Goal: Task Accomplishment & Management: Use online tool/utility

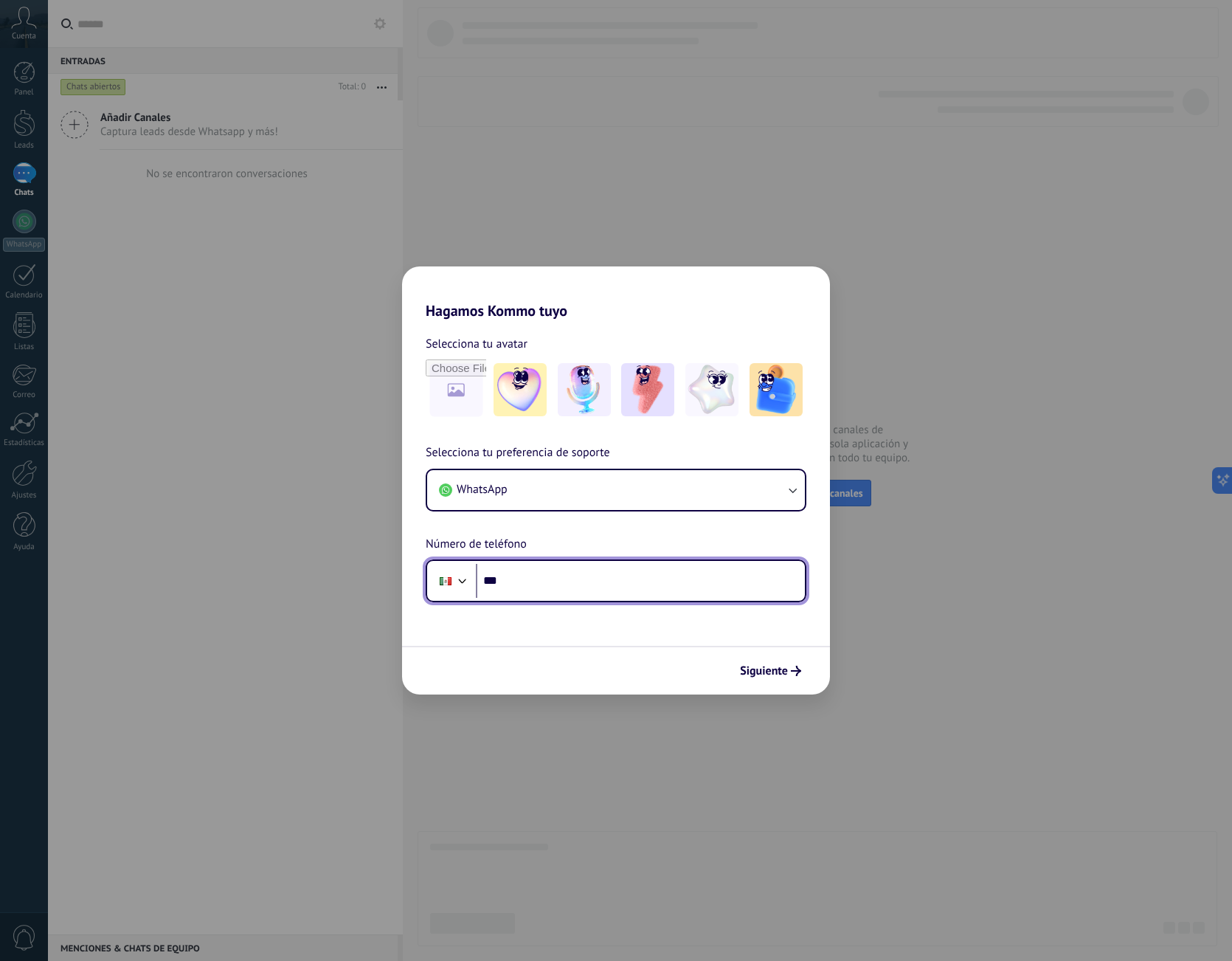
click at [621, 586] on input "***" at bounding box center [640, 580] width 329 height 34
type input "**********"
click at [759, 665] on span "Siguiente" at bounding box center [764, 670] width 48 height 11
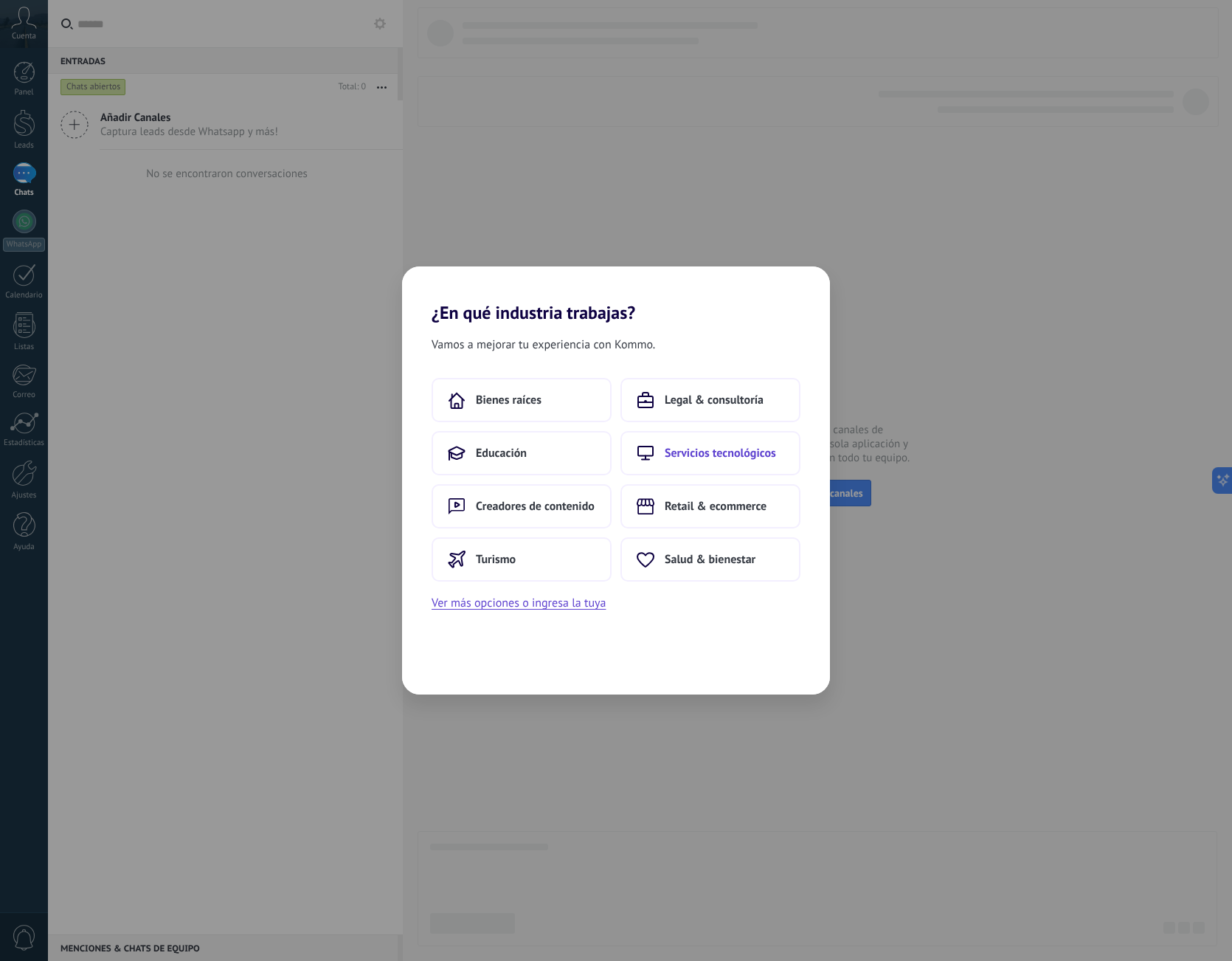
click at [706, 453] on span "Servicios tecnológicos" at bounding box center [720, 453] width 112 height 15
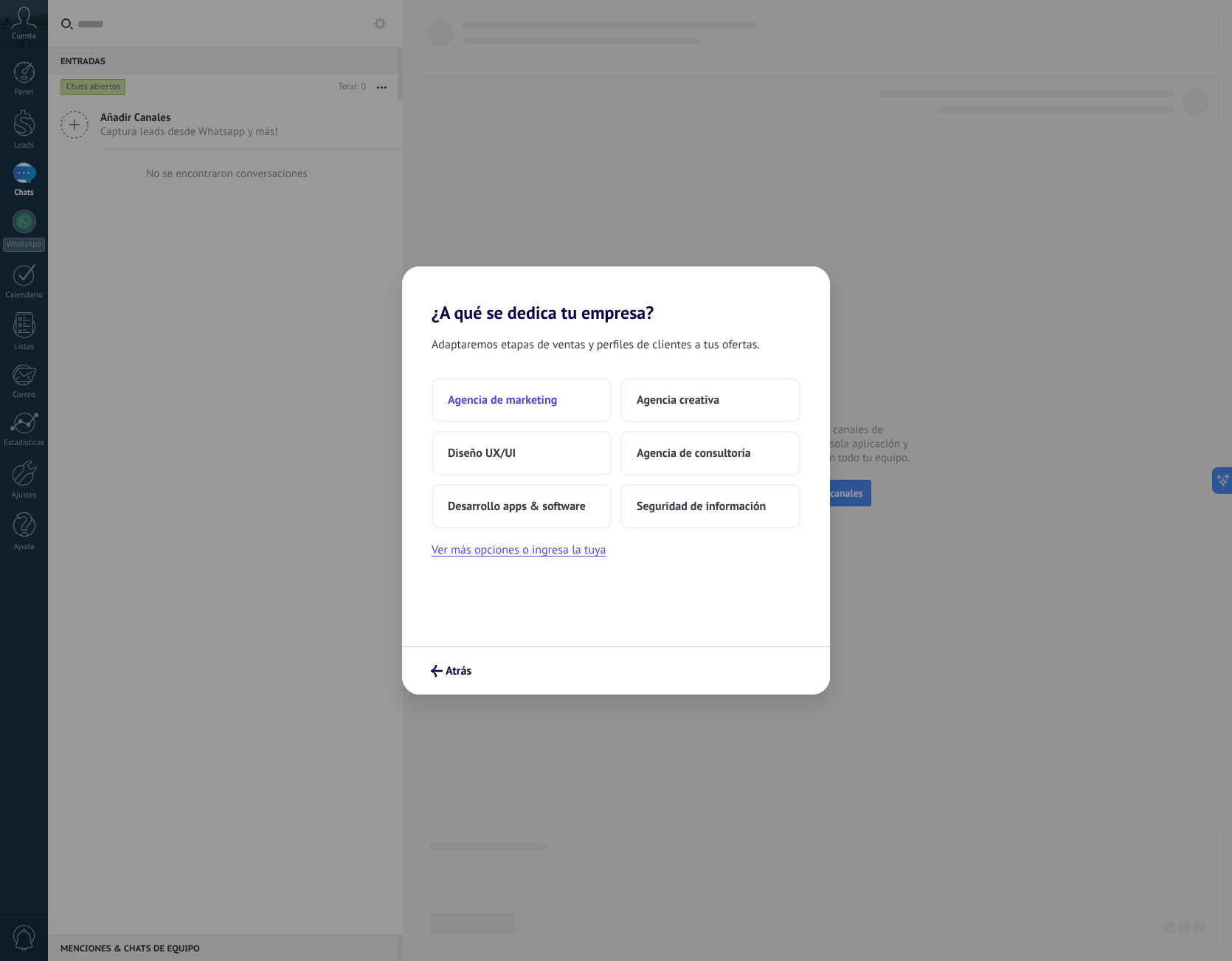
click at [544, 393] on span "Agencia de marketing" at bounding box center [502, 400] width 109 height 15
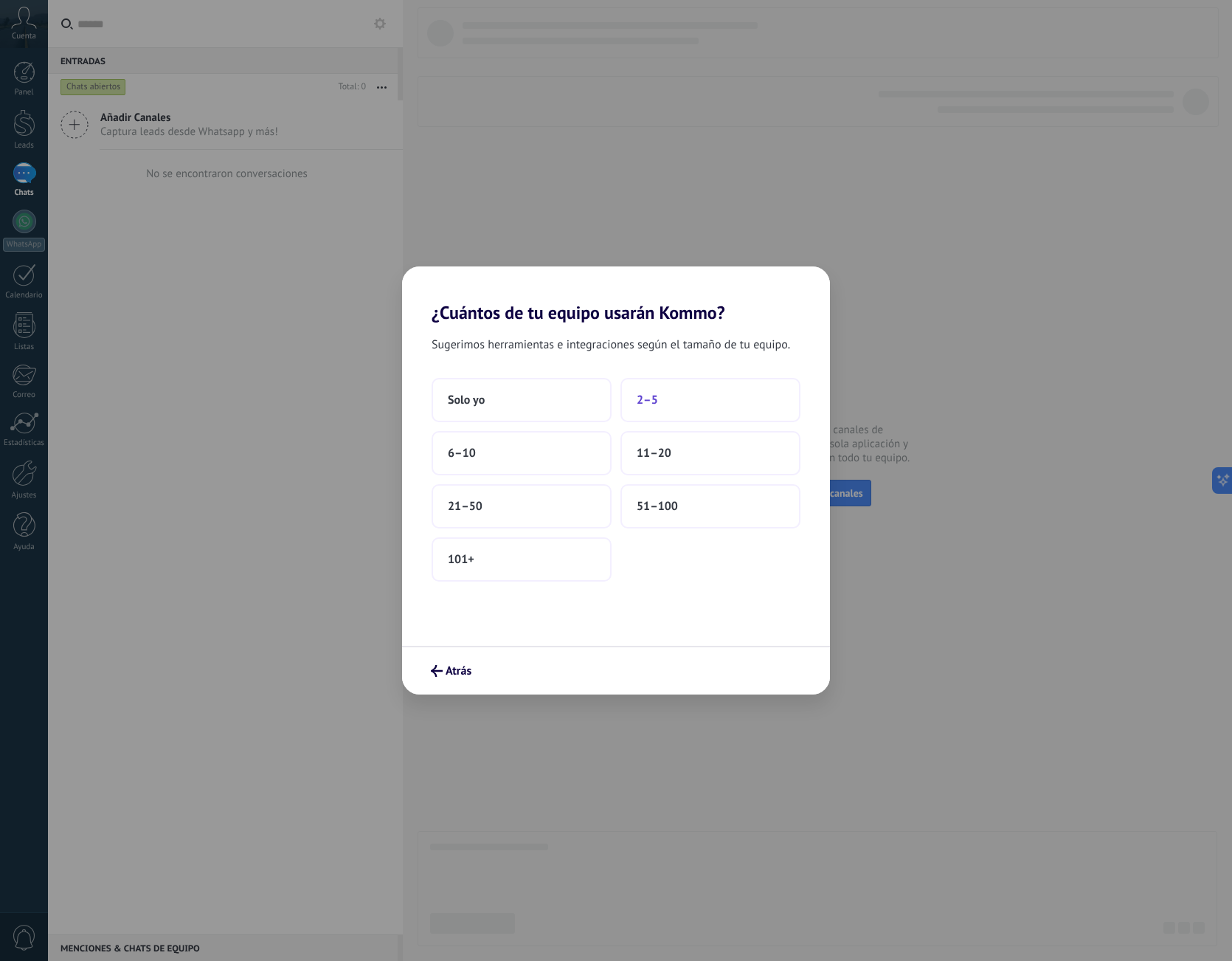
click at [639, 398] on span "2–5" at bounding box center [648, 400] width 21 height 15
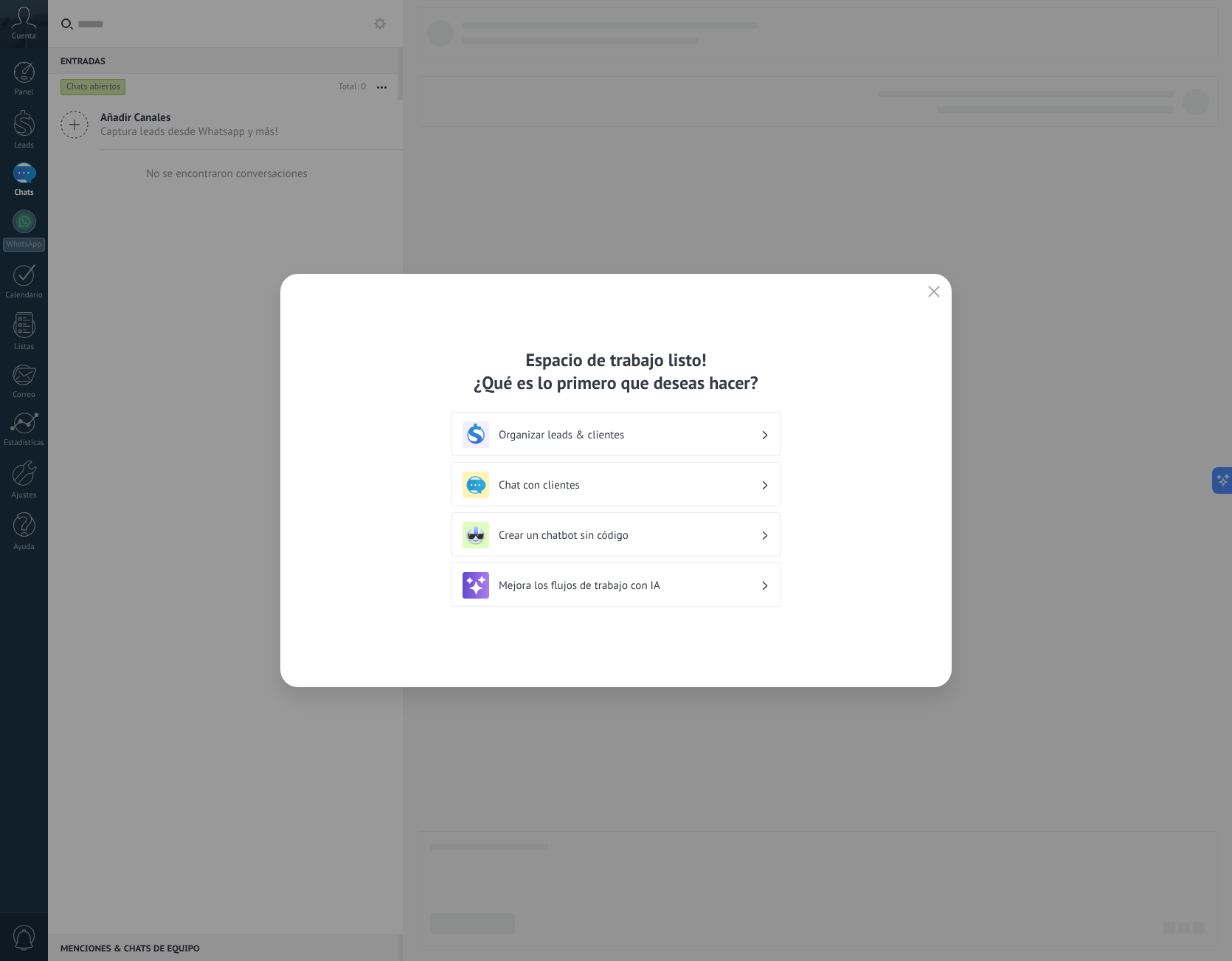
click at [649, 436] on h3 "Organizar leads & clientes" at bounding box center [630, 435] width 262 height 14
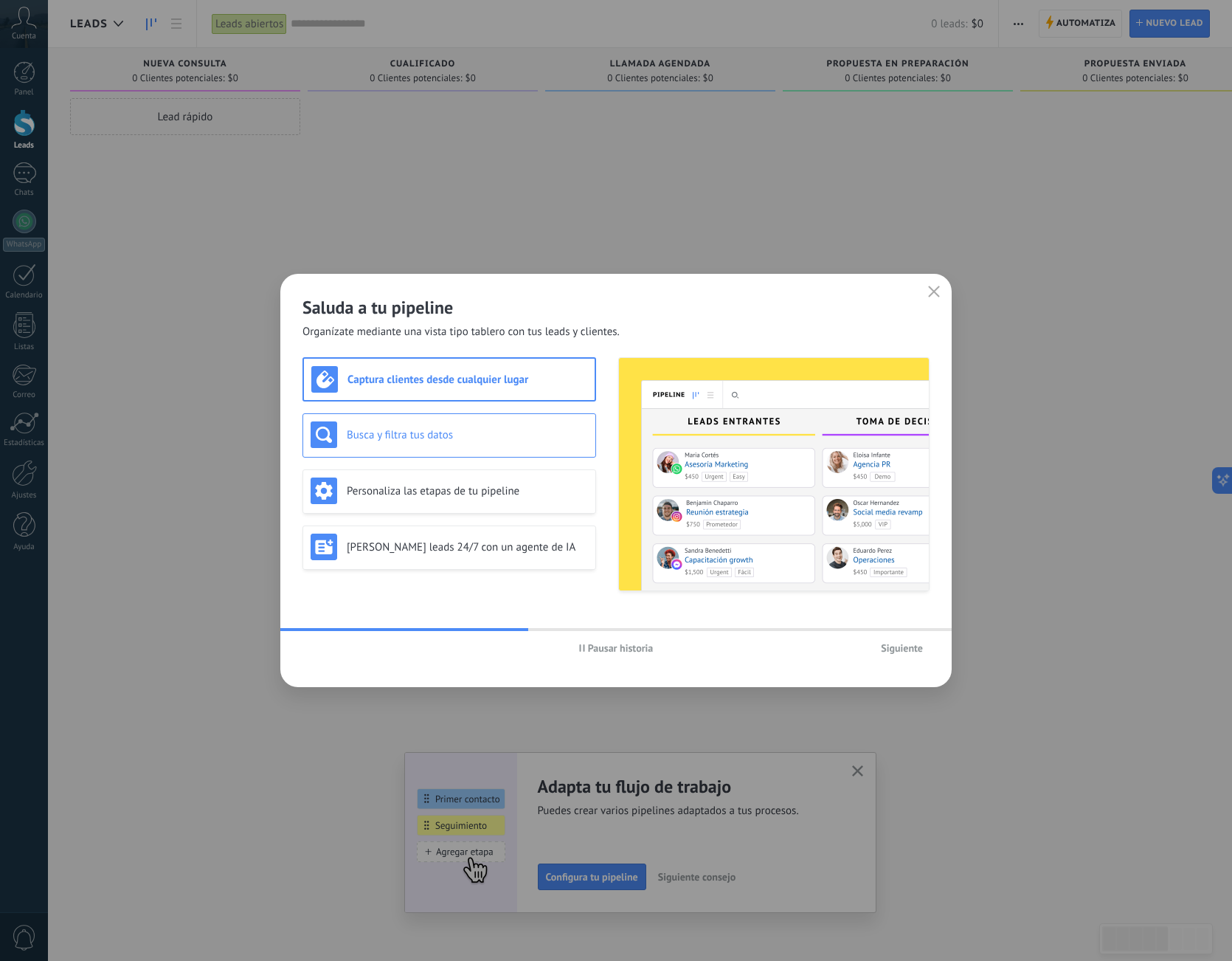
click at [499, 417] on div "Busca y filtra tus datos" at bounding box center [449, 435] width 293 height 45
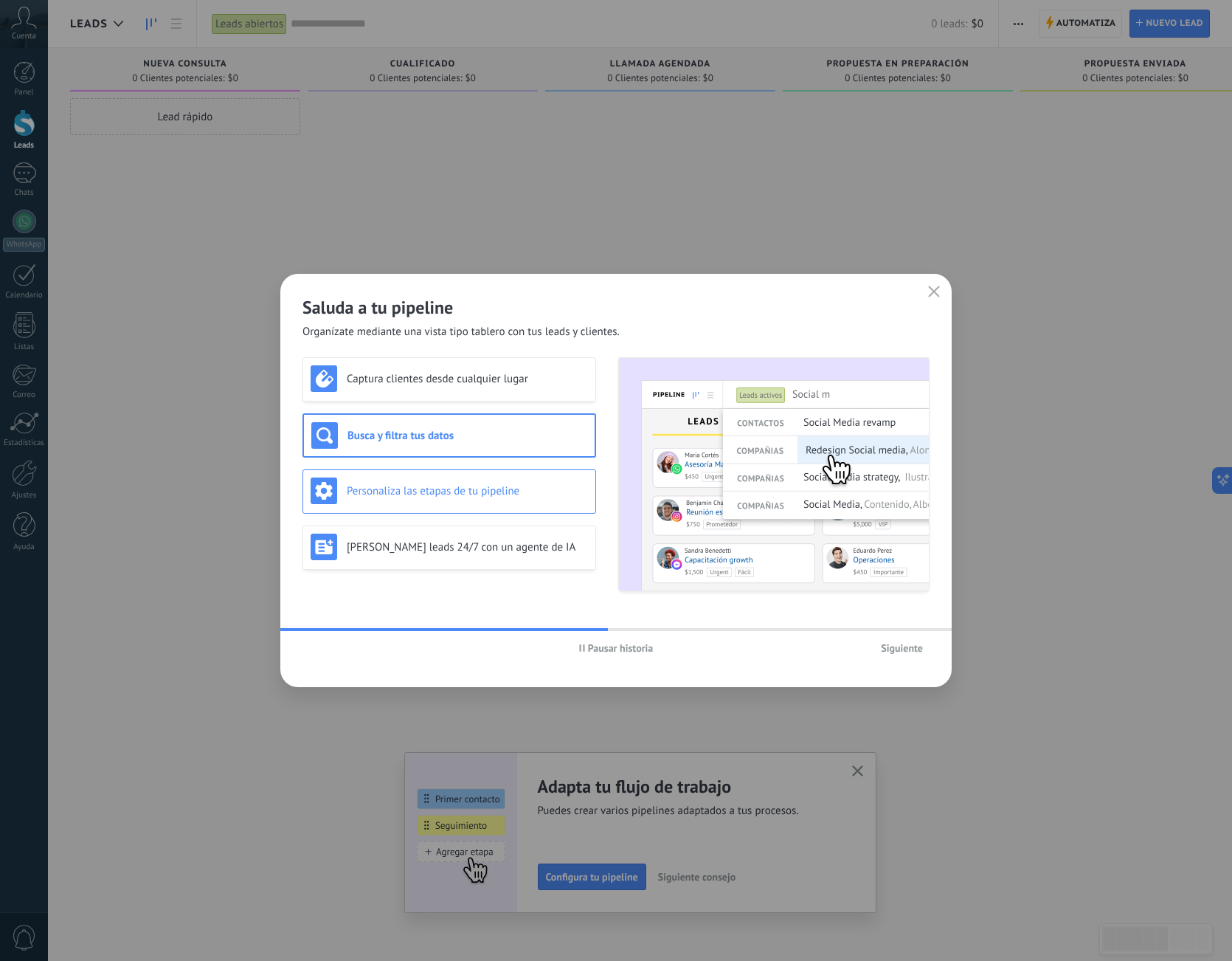
click at [473, 476] on div "Personaliza las etapas de tu pipeline" at bounding box center [449, 492] width 293 height 45
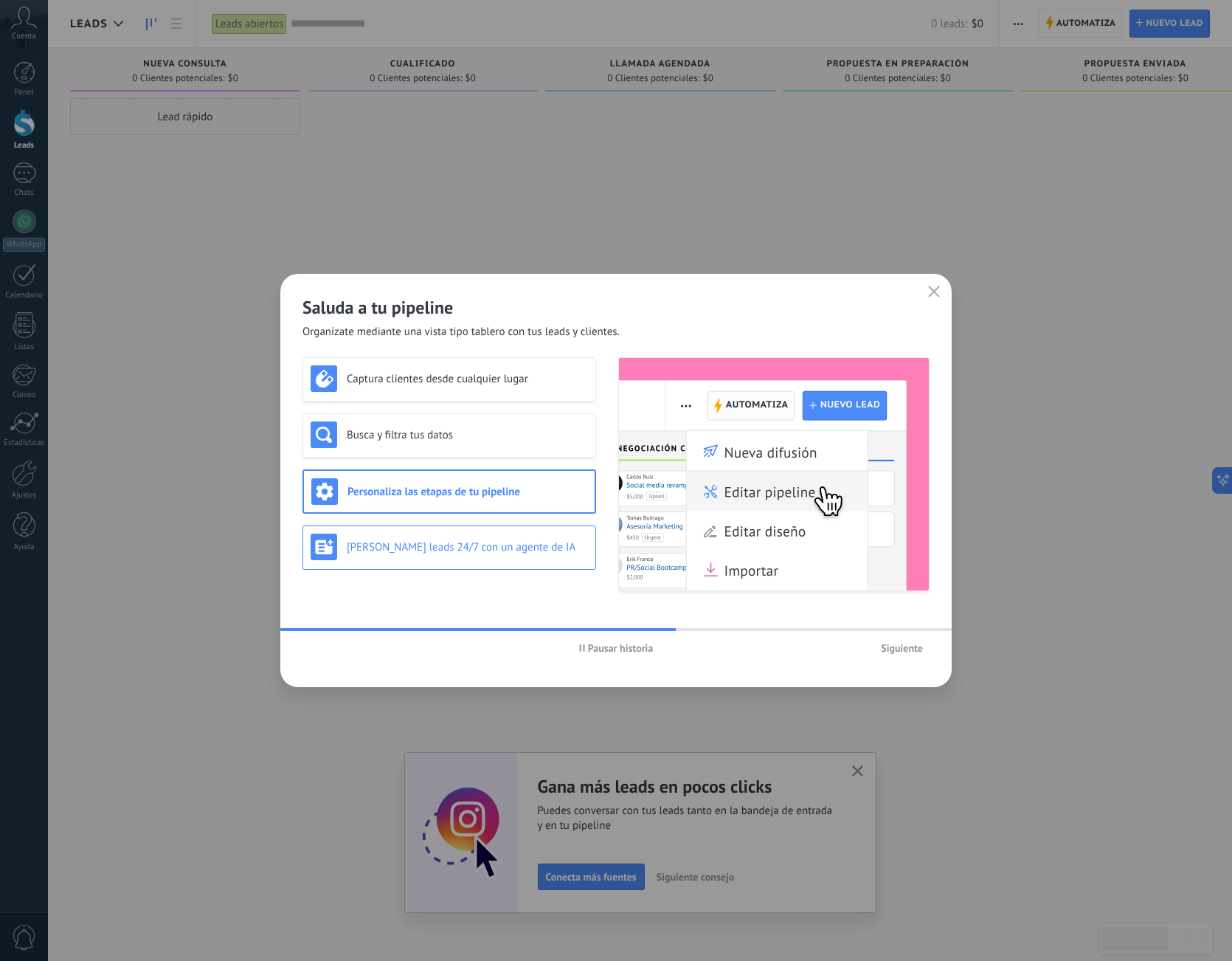
click at [474, 540] on h3 "[PERSON_NAME] leads 24/7 con un agente de IA" at bounding box center [468, 547] width 241 height 14
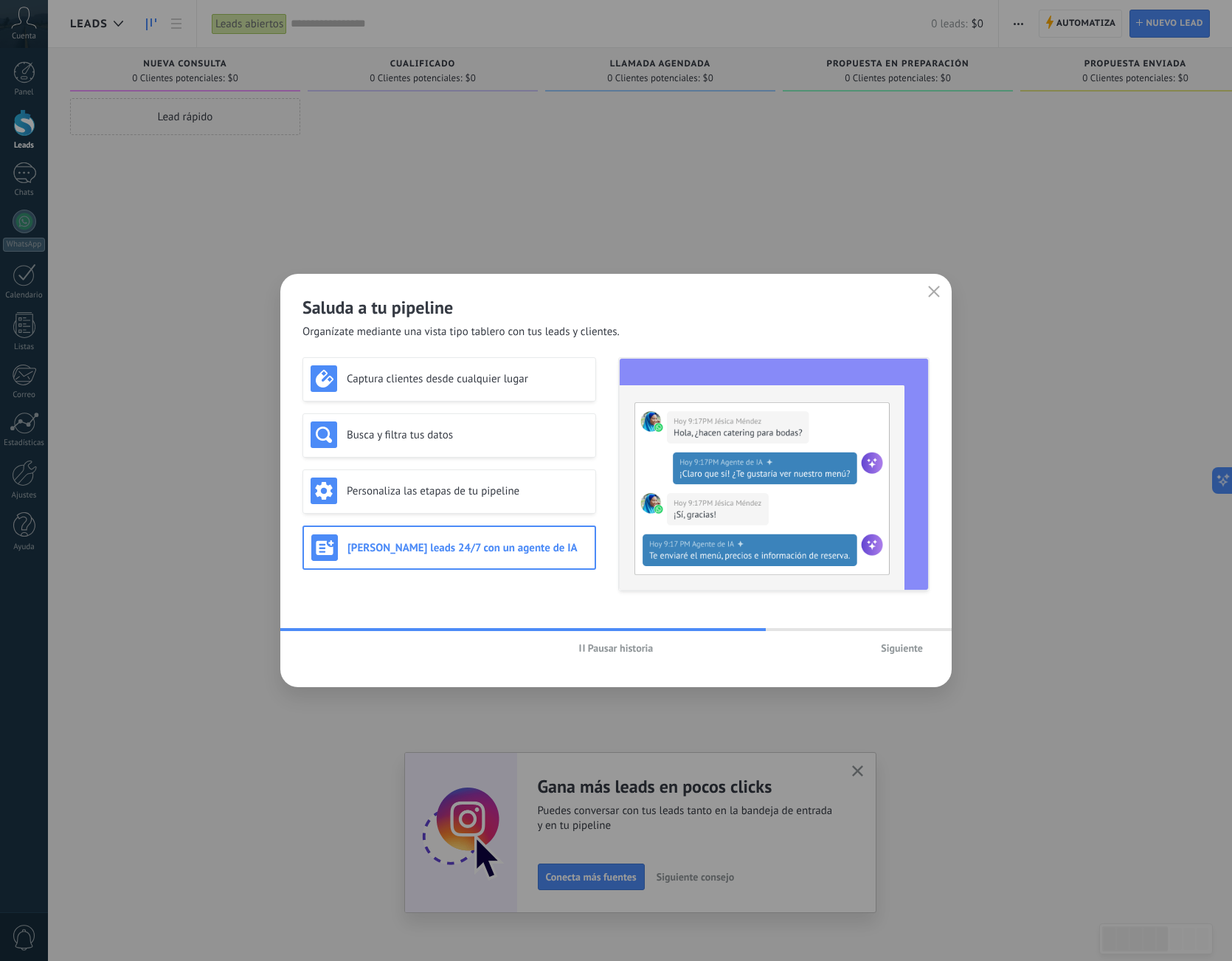
click at [922, 643] on span "Siguiente" at bounding box center [901, 648] width 42 height 11
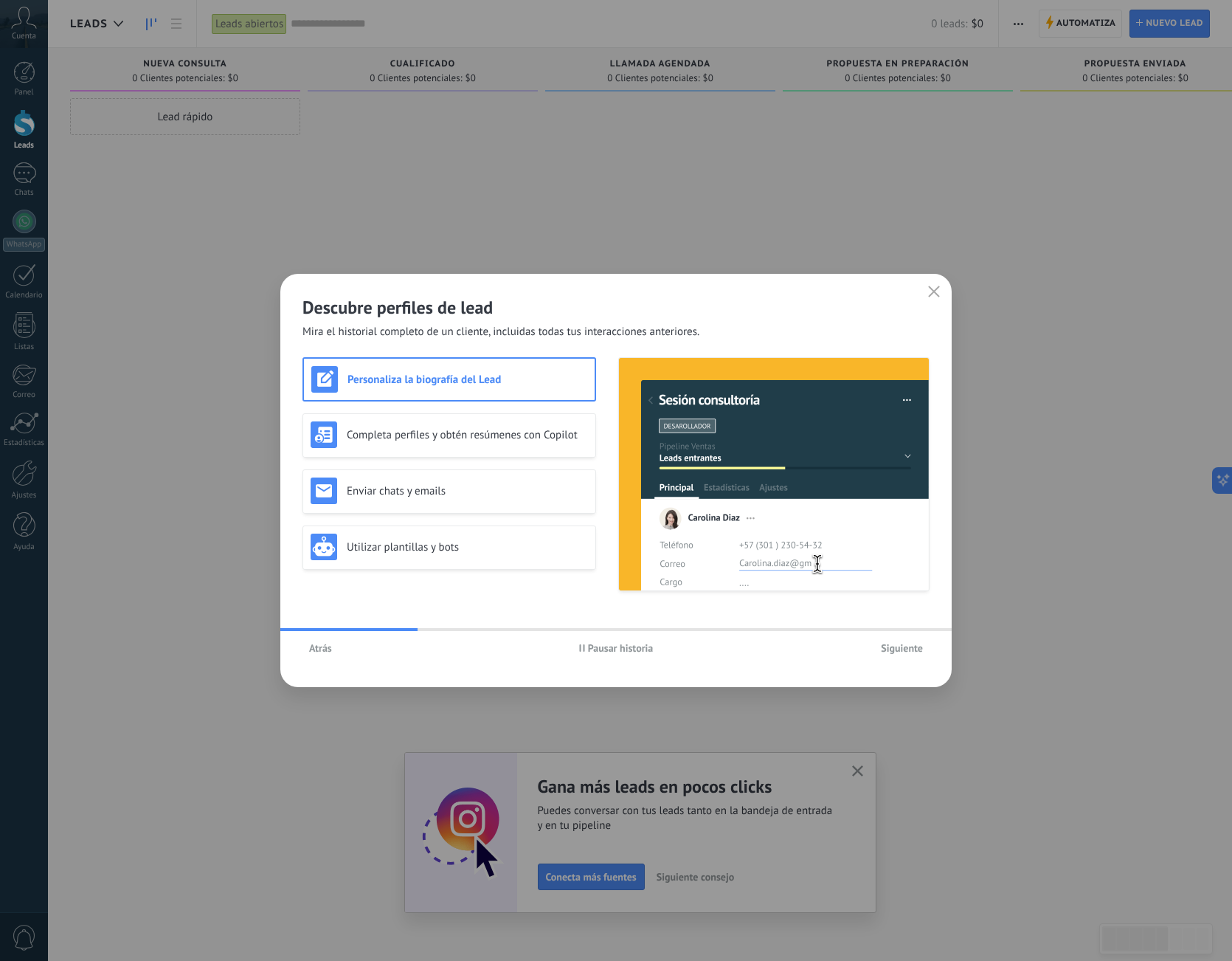
click at [920, 634] on div "Atrás Pausar historia Siguiente" at bounding box center [616, 647] width 672 height 34
click at [897, 640] on button "Siguiente" at bounding box center [901, 648] width 55 height 22
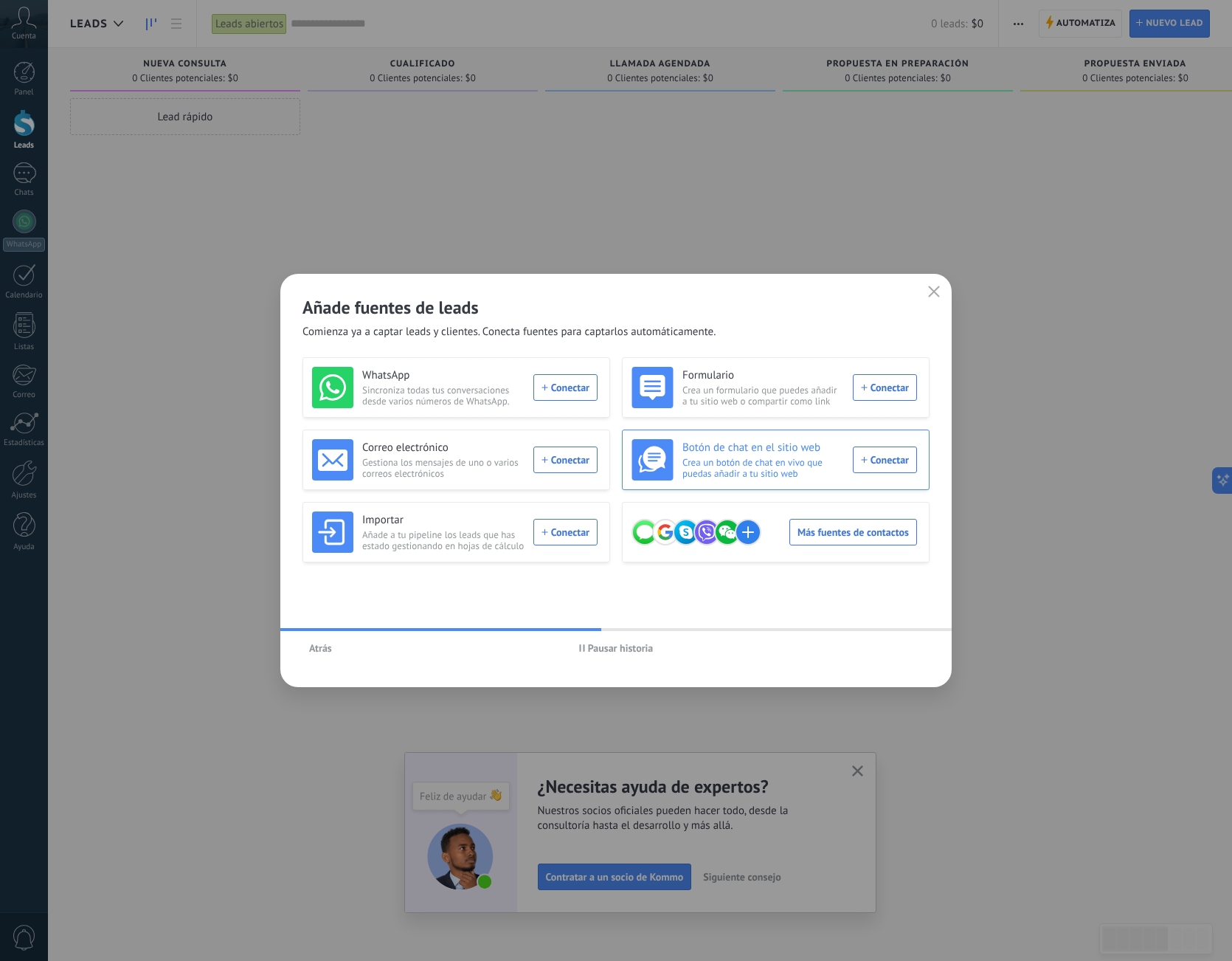
click at [901, 473] on div "Botón de chat en el sitio web Crea un botón de chat en vivo que puedas añadir a…" at bounding box center [774, 459] width 286 height 41
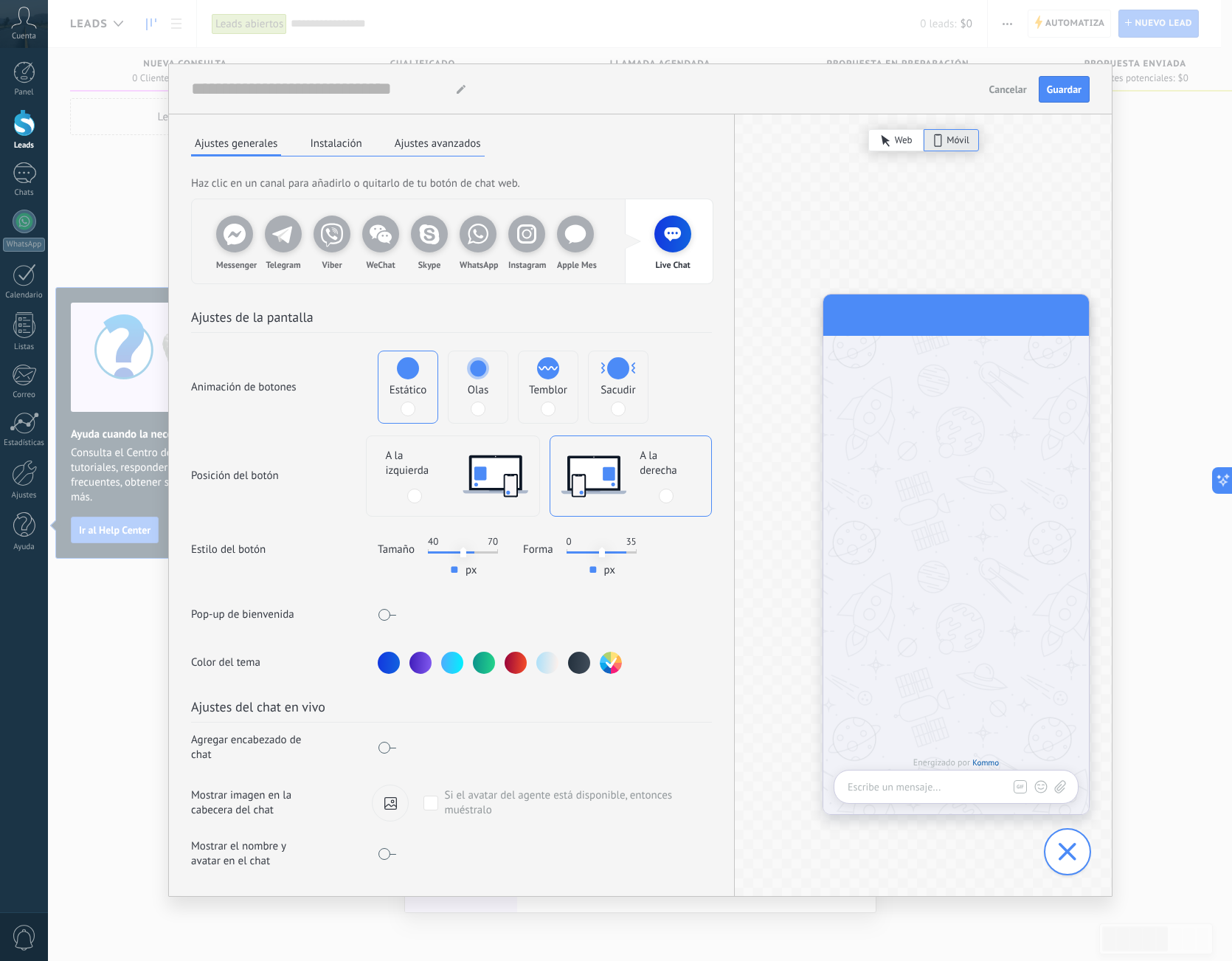
click at [419, 459] on span "A la izquierda" at bounding box center [414, 464] width 59 height 30
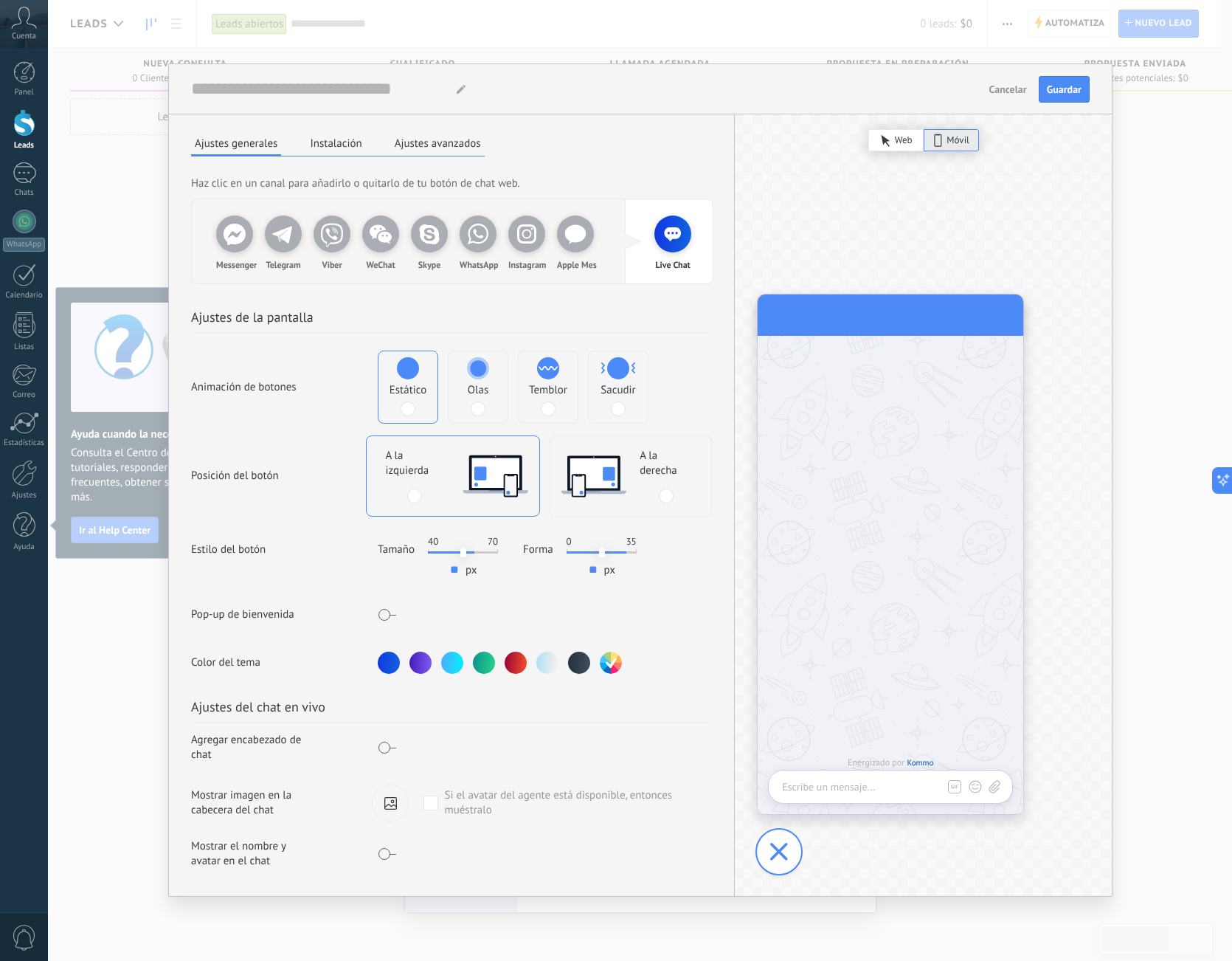
click at [634, 464] on label "A la derecha" at bounding box center [630, 476] width 161 height 79
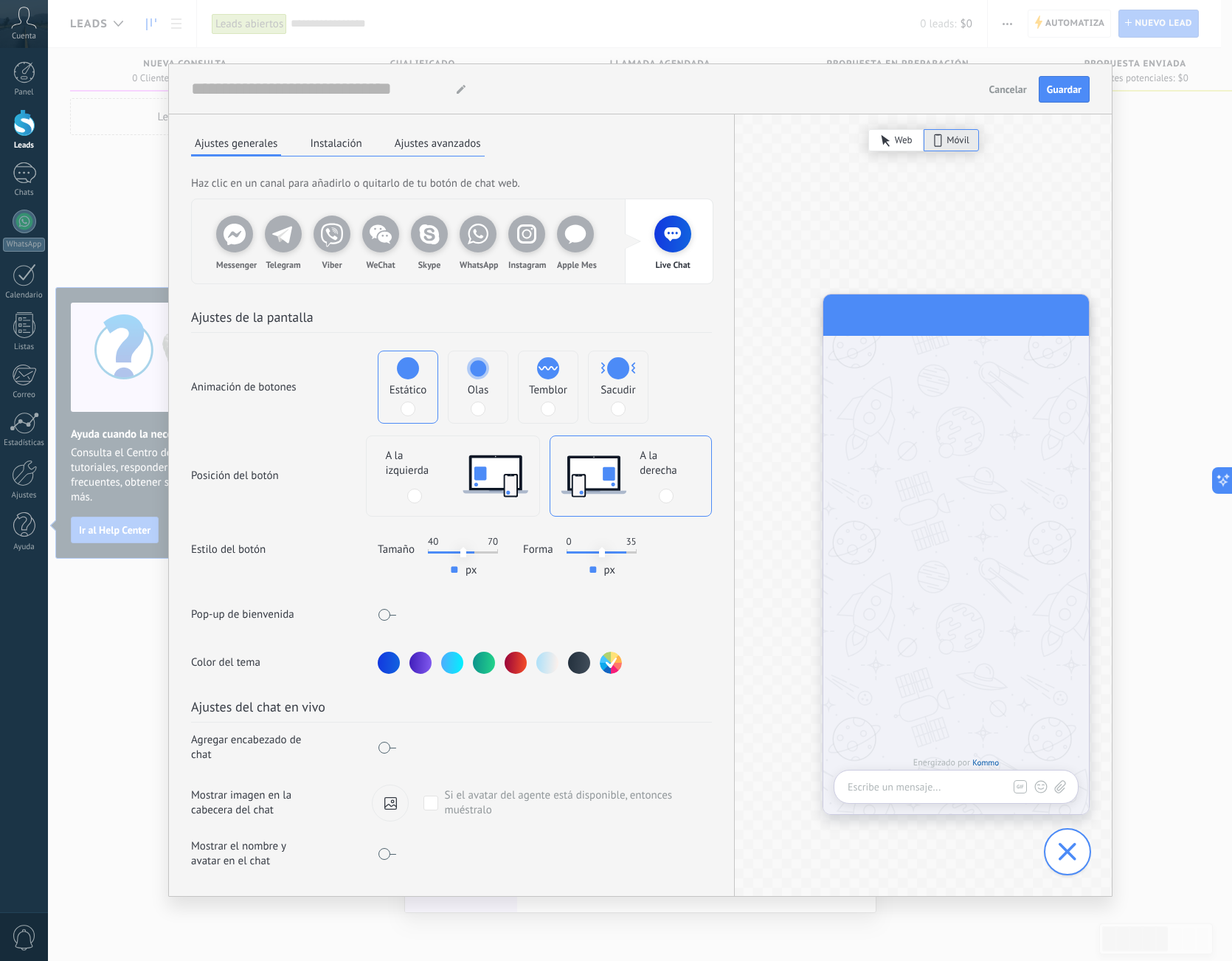
click at [510, 651] on div at bounding box center [516, 662] width 22 height 22
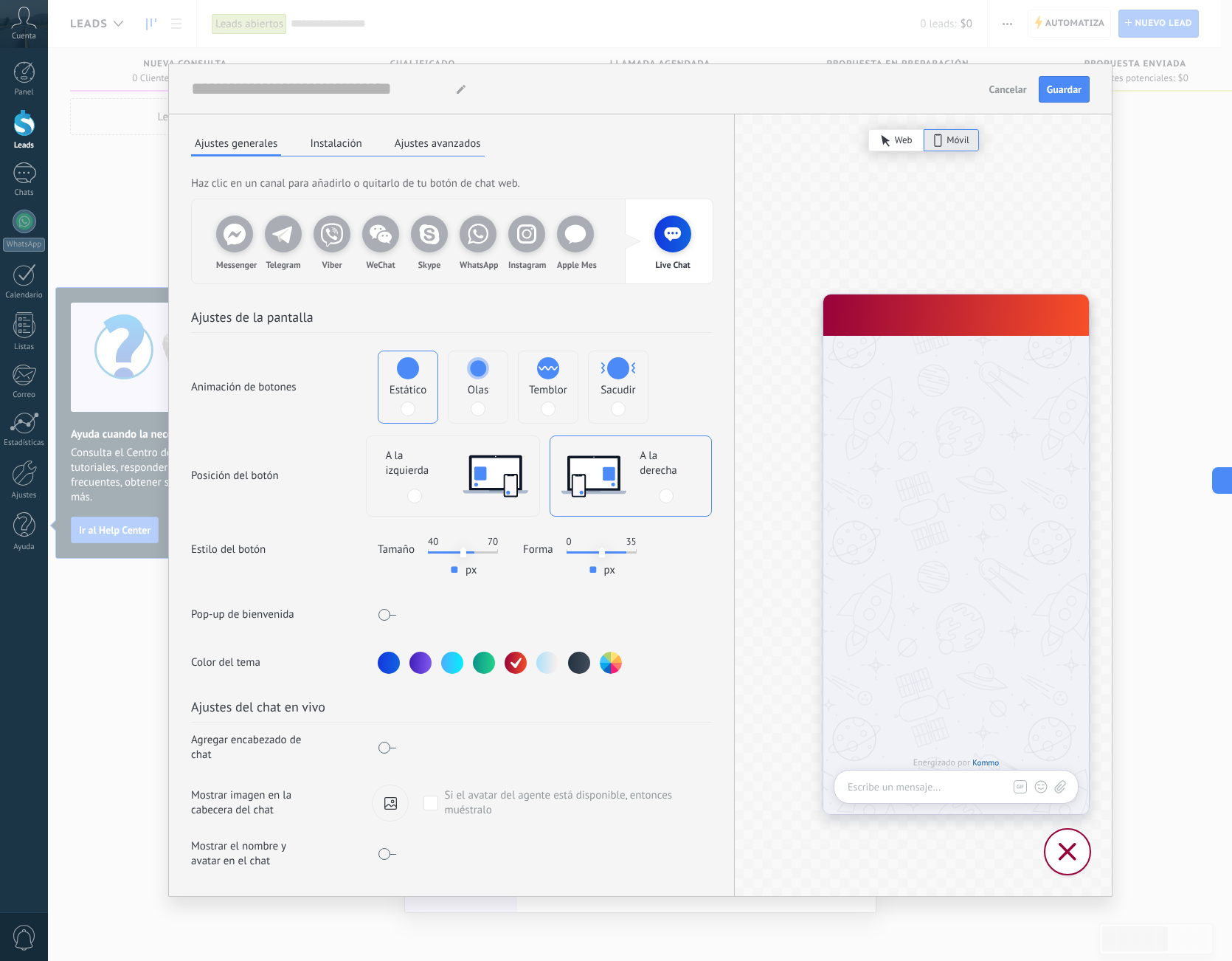
click at [437, 796] on span at bounding box center [431, 803] width 15 height 15
click at [435, 796] on span at bounding box center [431, 803] width 15 height 15
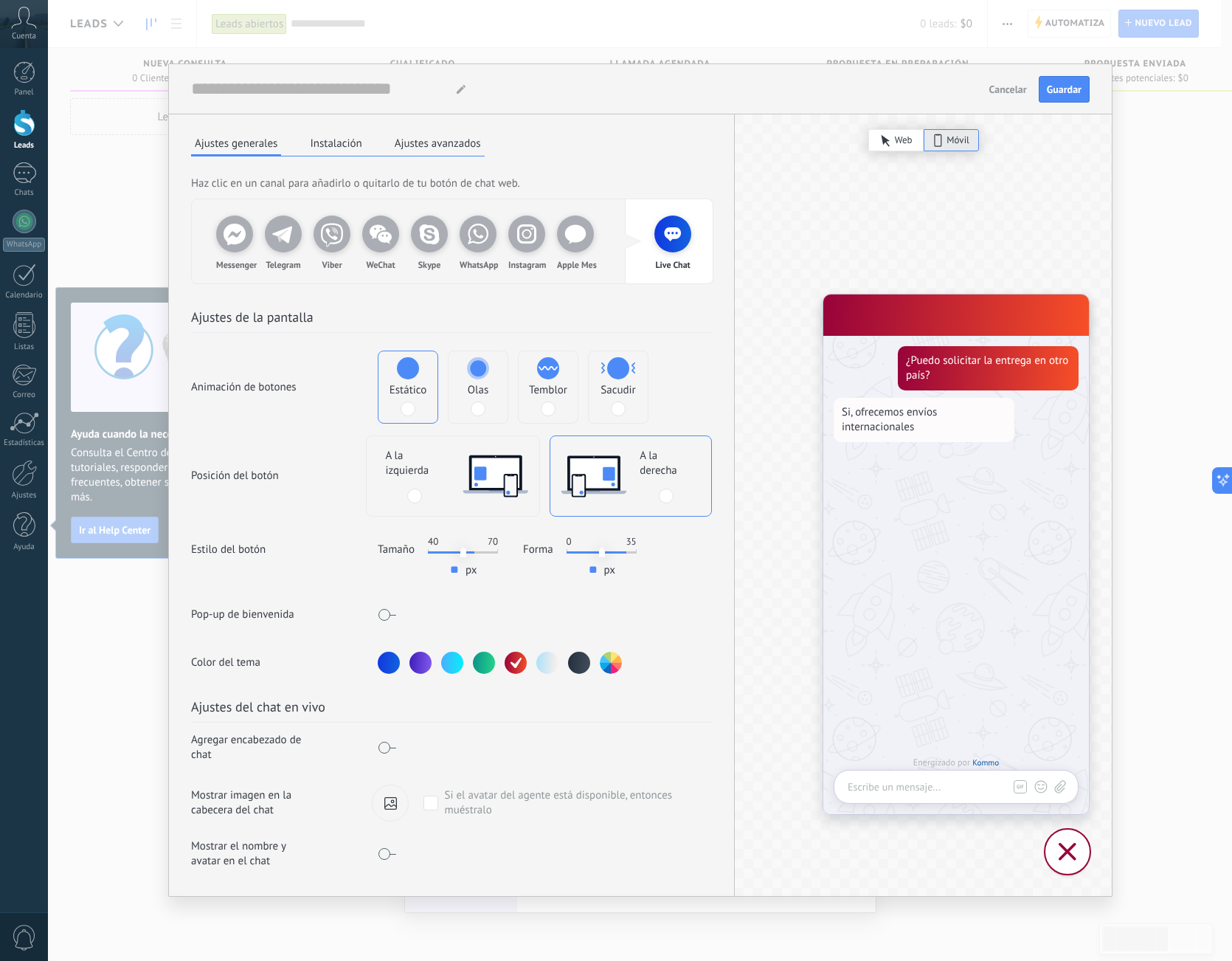
click at [435, 796] on span at bounding box center [431, 803] width 15 height 15
click at [383, 796] on div at bounding box center [390, 802] width 37 height 36
click at [0, 0] on input "file" at bounding box center [0, 0] width 0 height 0
click at [335, 140] on button "Instalación" at bounding box center [335, 143] width 59 height 22
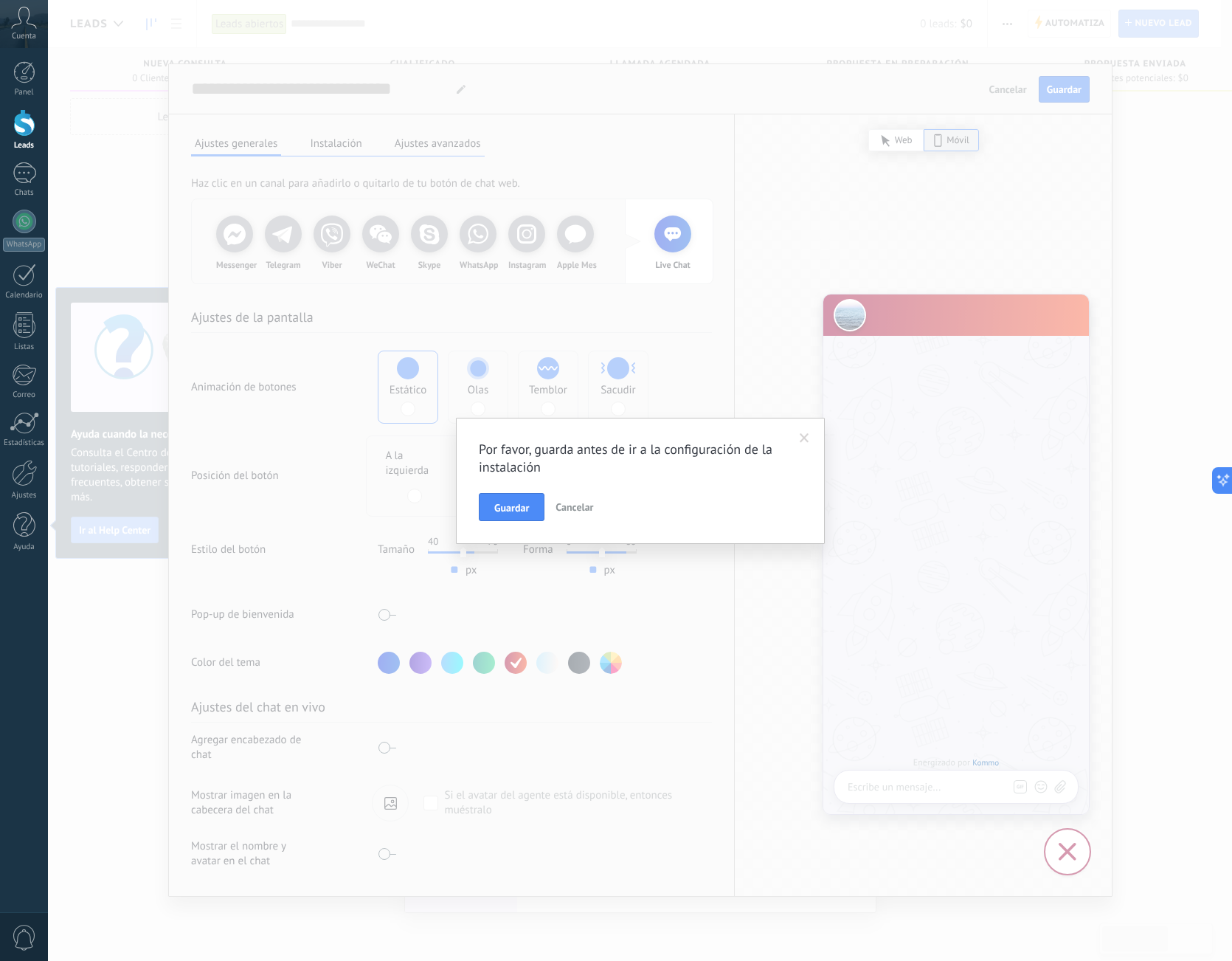
click at [586, 497] on button "Cancelar" at bounding box center [574, 507] width 50 height 28
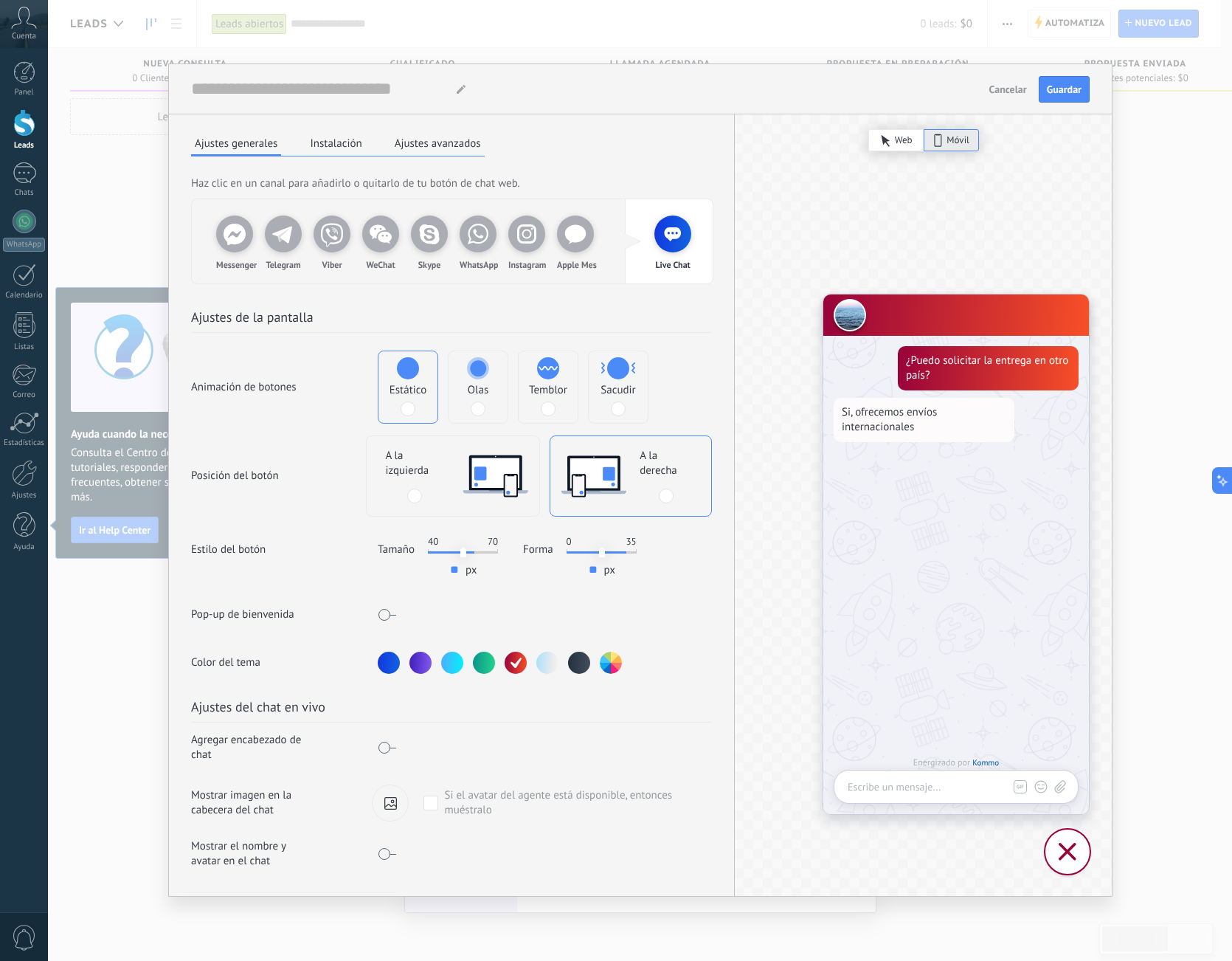
click at [968, 770] on div "Escribe un mensaje..." at bounding box center [958, 786] width 220 height 32
drag, startPoint x: 940, startPoint y: 782, endPoint x: 928, endPoint y: 775, distance: 13.9
click at [940, 782] on span "Escribe un mensaje..." at bounding box center [894, 787] width 93 height 15
click at [1078, 76] on button "Guardar" at bounding box center [1064, 89] width 51 height 26
click at [1193, 274] on div "El botón de chat web de Kommo El botón de chat web de Kommo Cancelar Guardar Aj…" at bounding box center [640, 480] width 1184 height 961
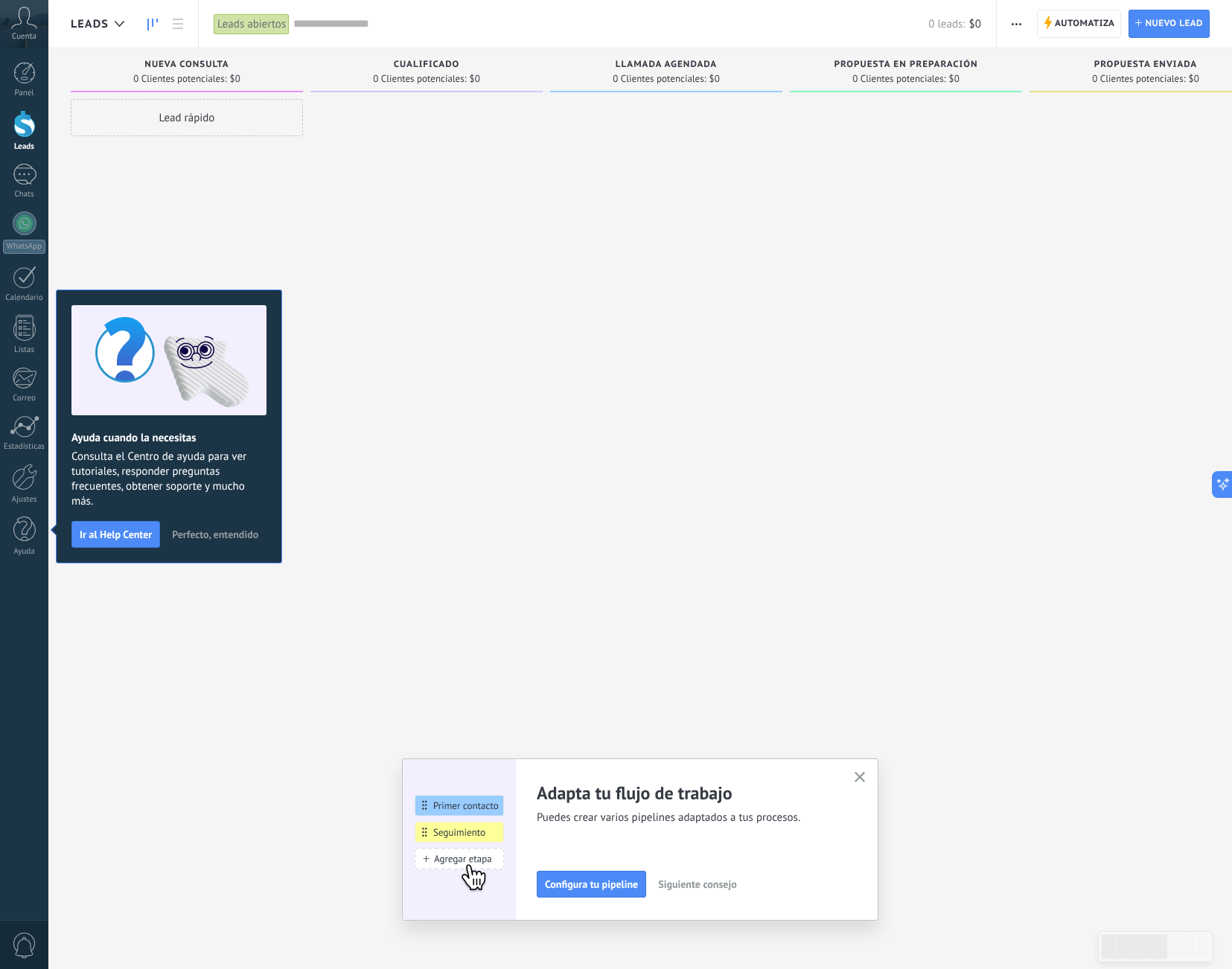
click at [235, 531] on span "Perfecto, entendido" at bounding box center [215, 534] width 87 height 11
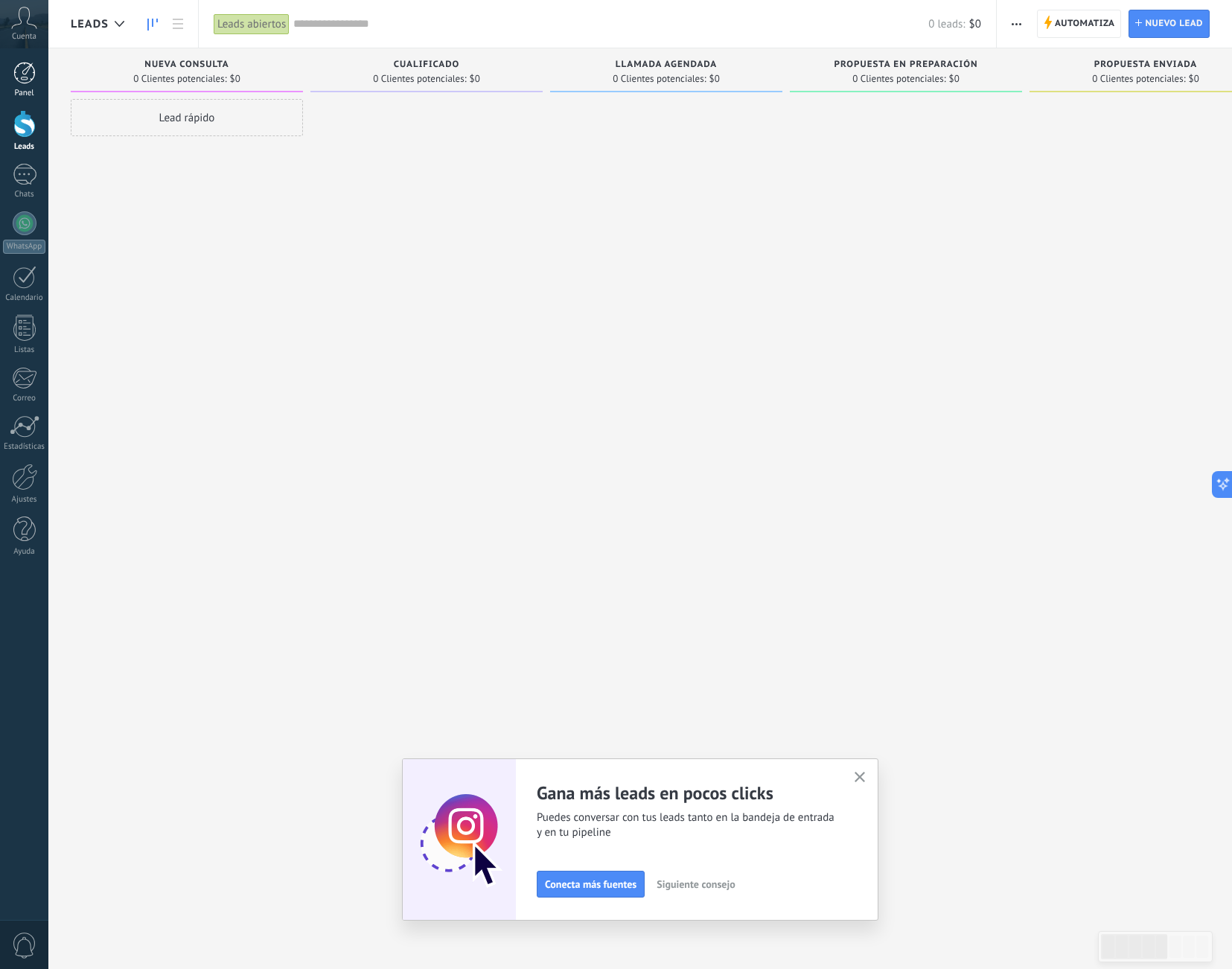
click at [24, 82] on div at bounding box center [24, 72] width 23 height 22
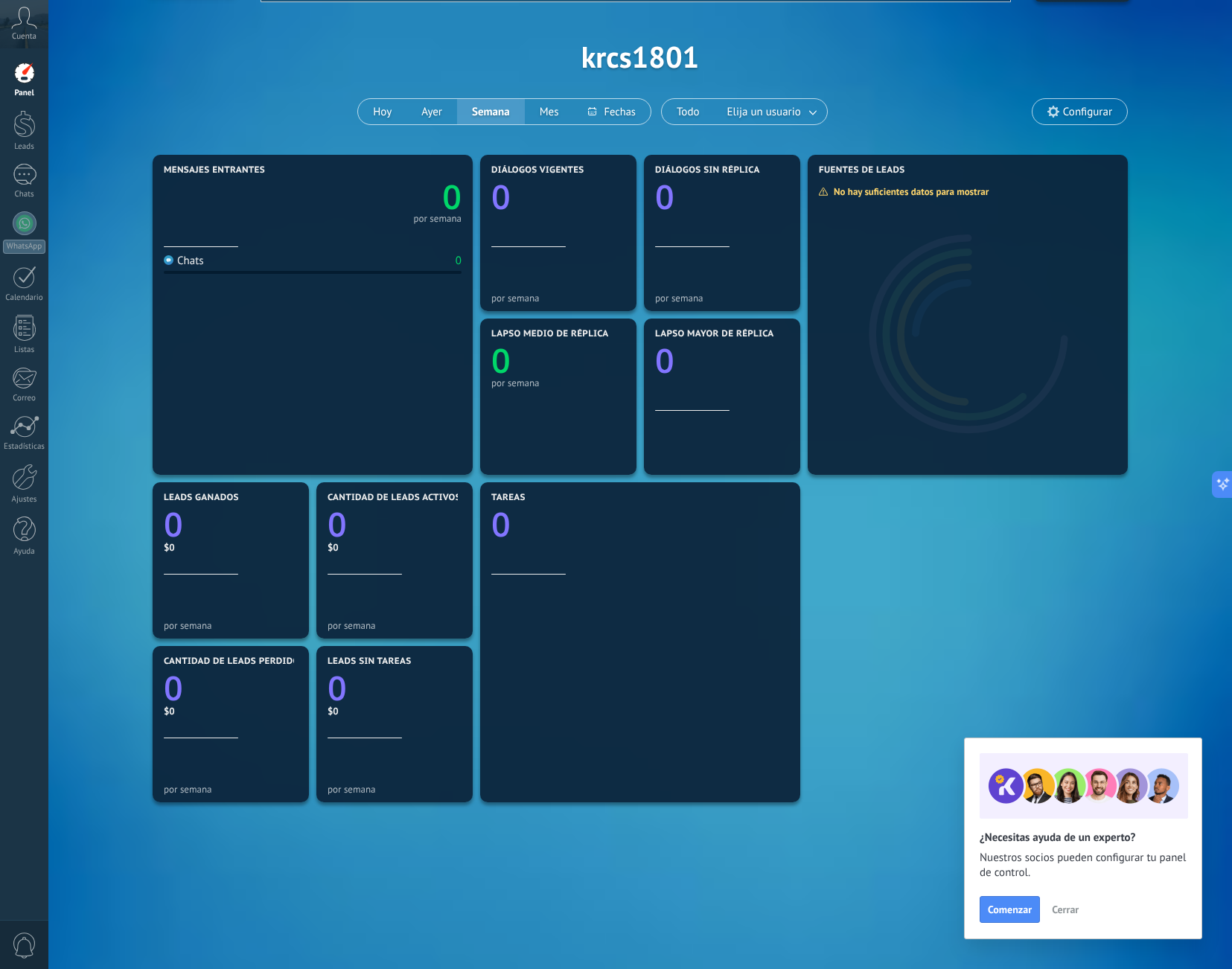
scroll to position [42, 0]
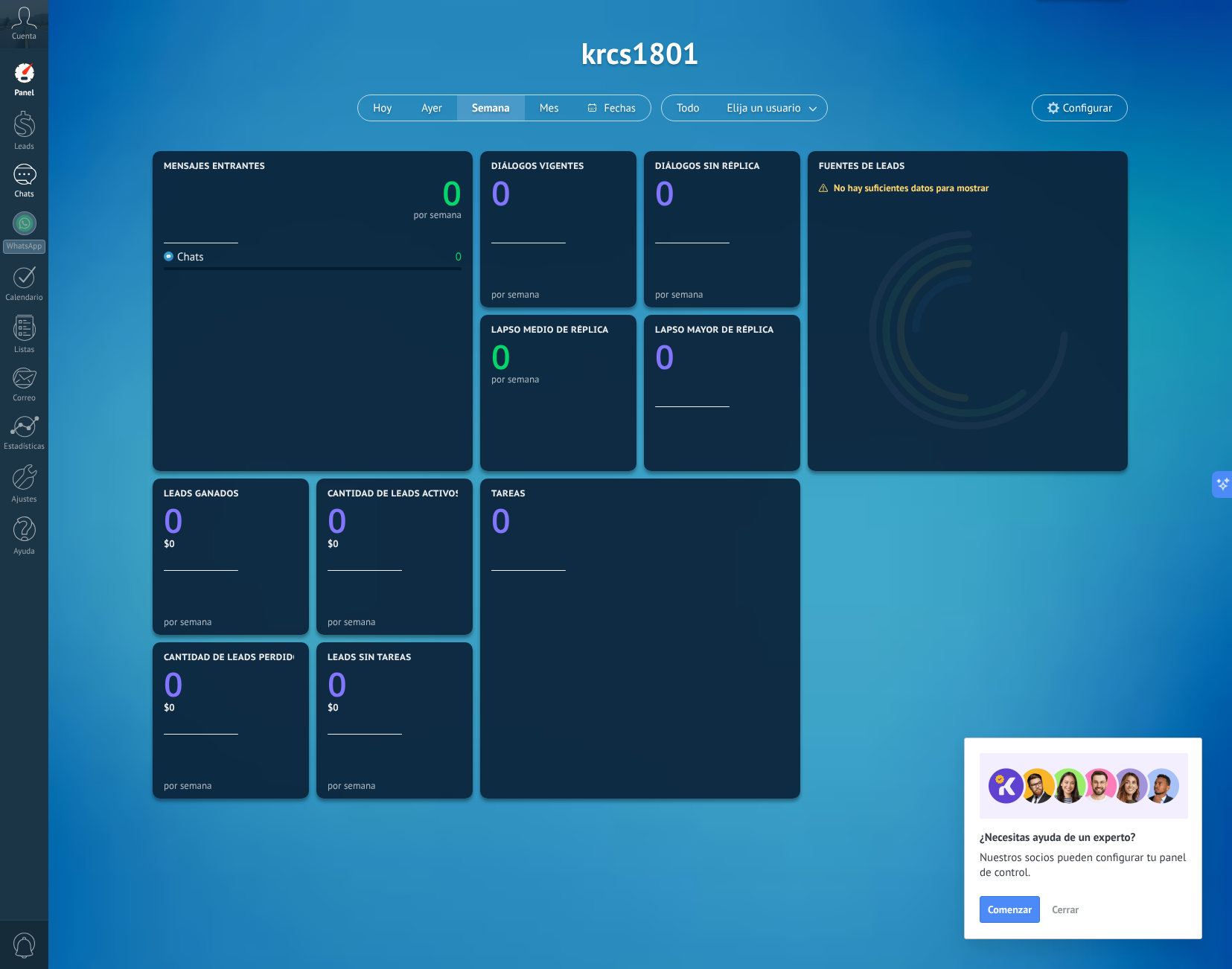
click at [35, 181] on div at bounding box center [24, 174] width 24 height 22
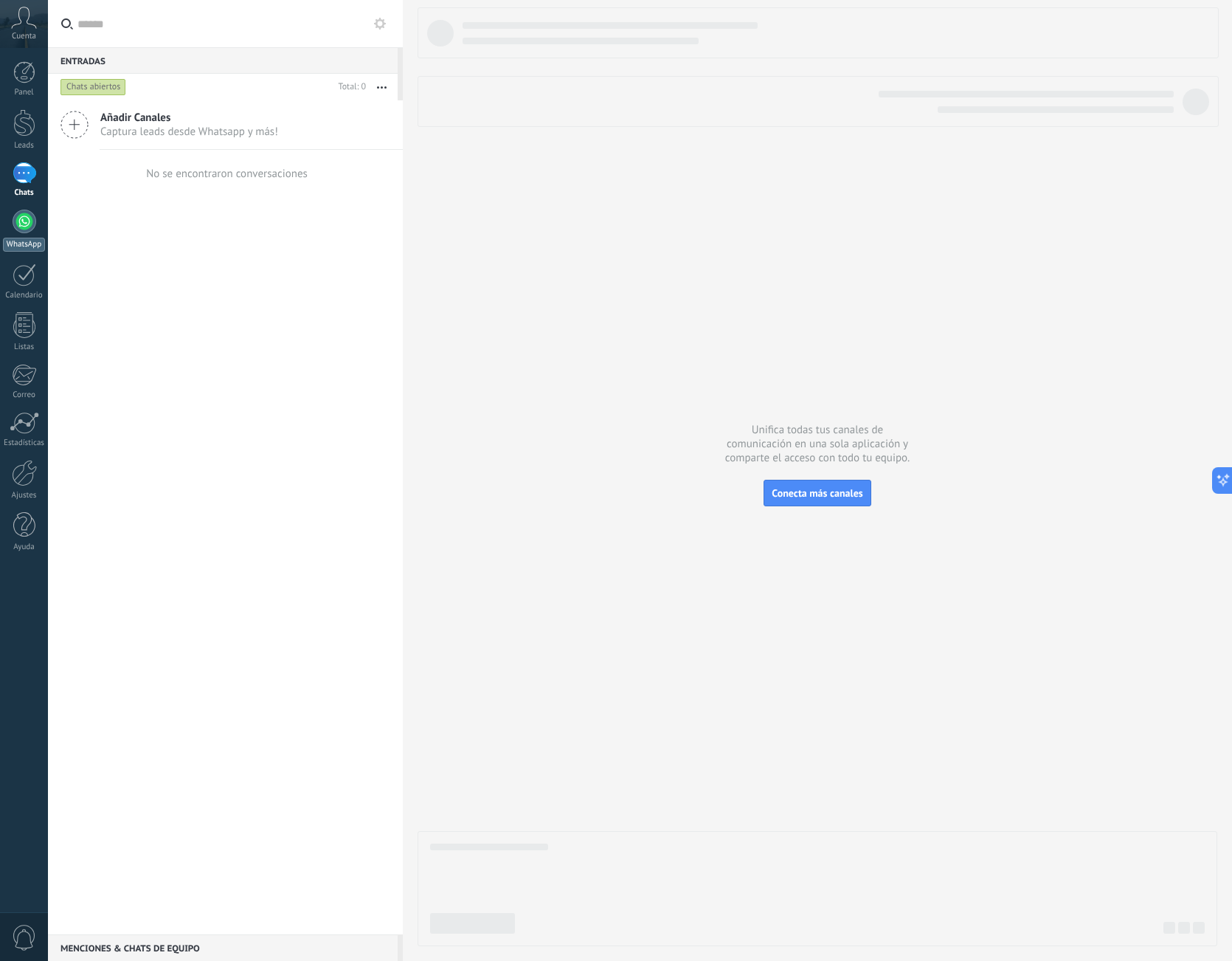
click at [31, 239] on div "WhatsApp" at bounding box center [24, 245] width 42 height 14
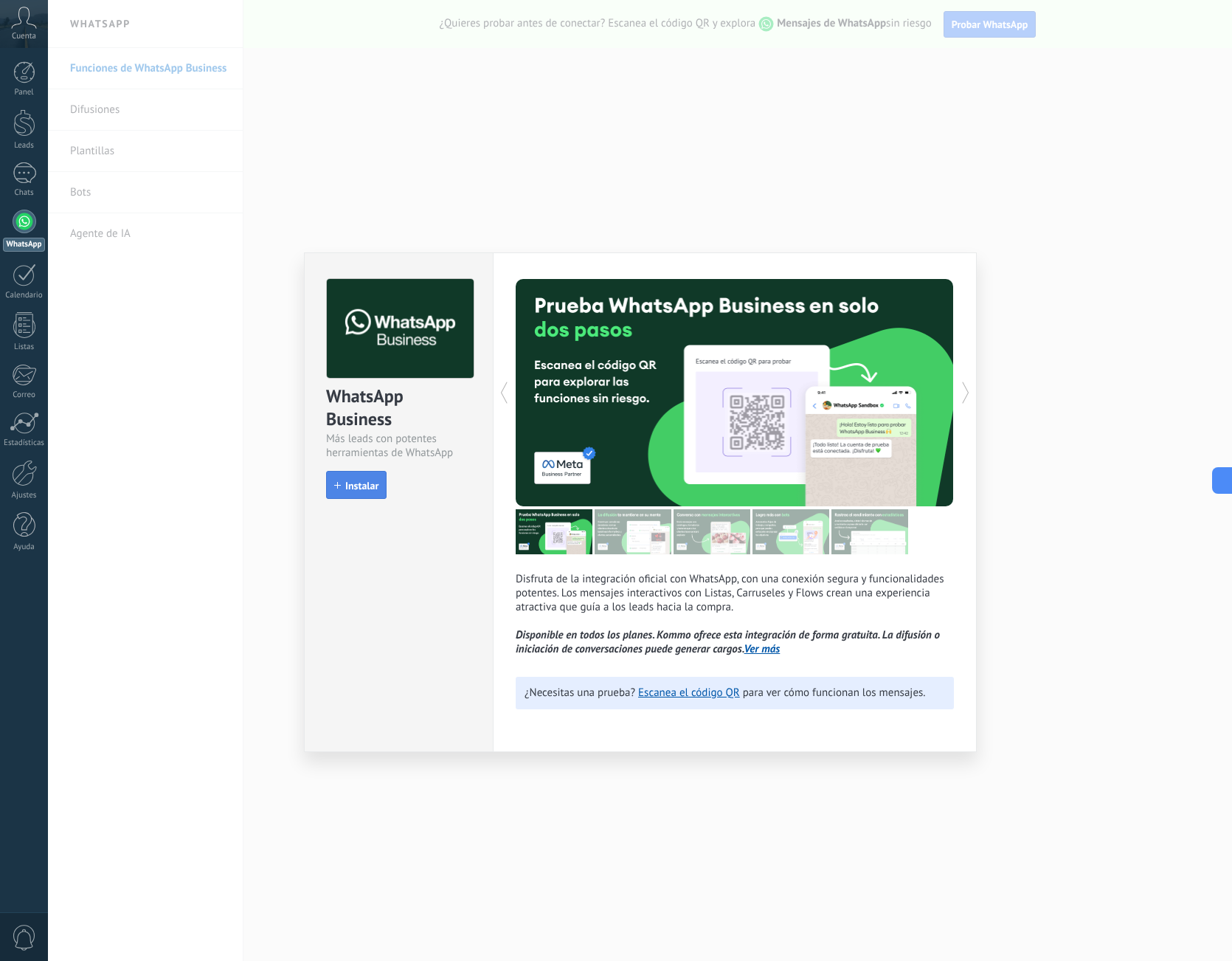
click at [367, 491] on span "Instalar" at bounding box center [362, 485] width 33 height 11
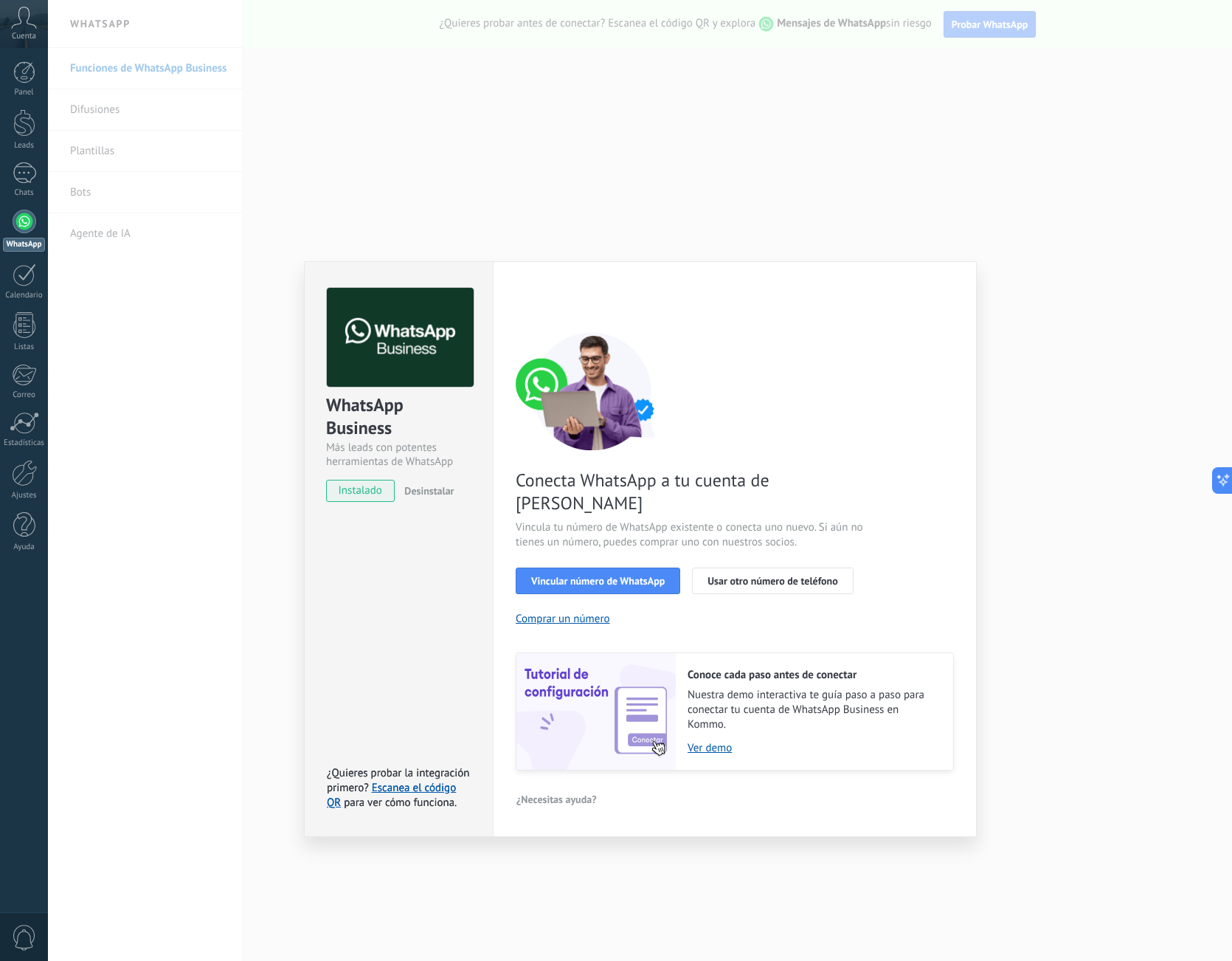
click at [1168, 559] on div "WhatsApp Business Más leads con potentes herramientas de WhatsApp instalado Des…" at bounding box center [640, 480] width 1184 height 961
